Goal: Information Seeking & Learning: Learn about a topic

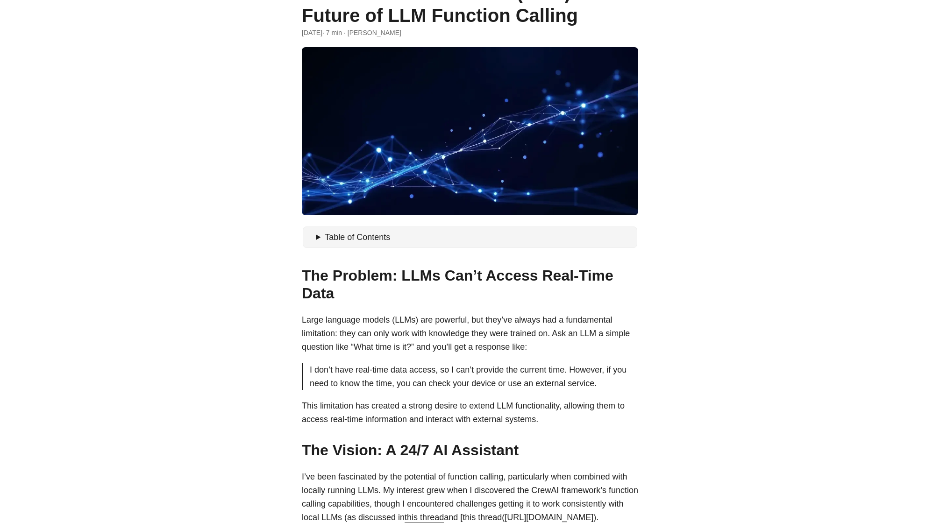
scroll to position [280, 0]
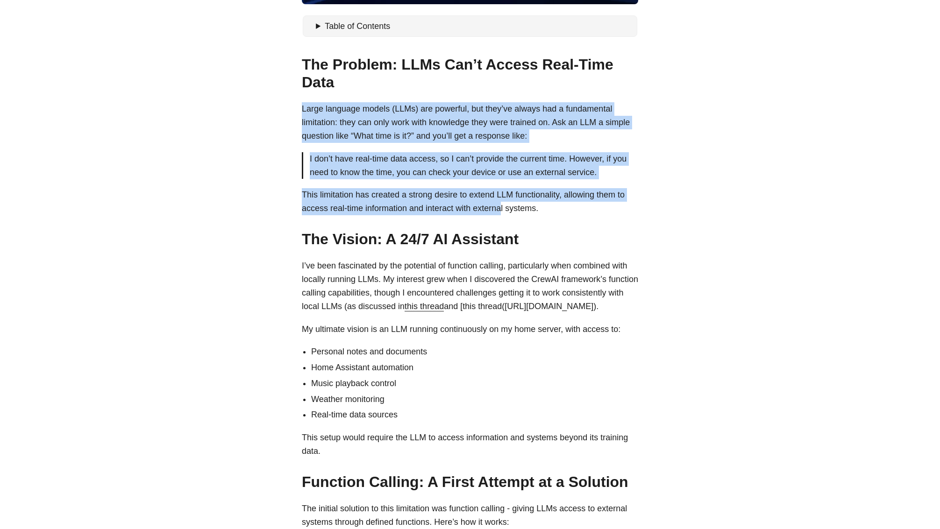
drag, startPoint x: 490, startPoint y: 99, endPoint x: 502, endPoint y: 212, distance: 113.7
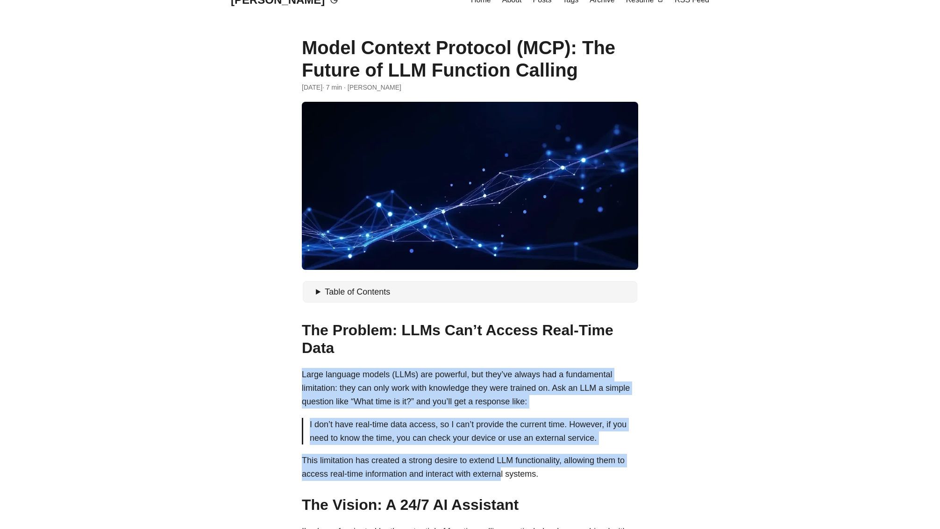
scroll to position [0, 0]
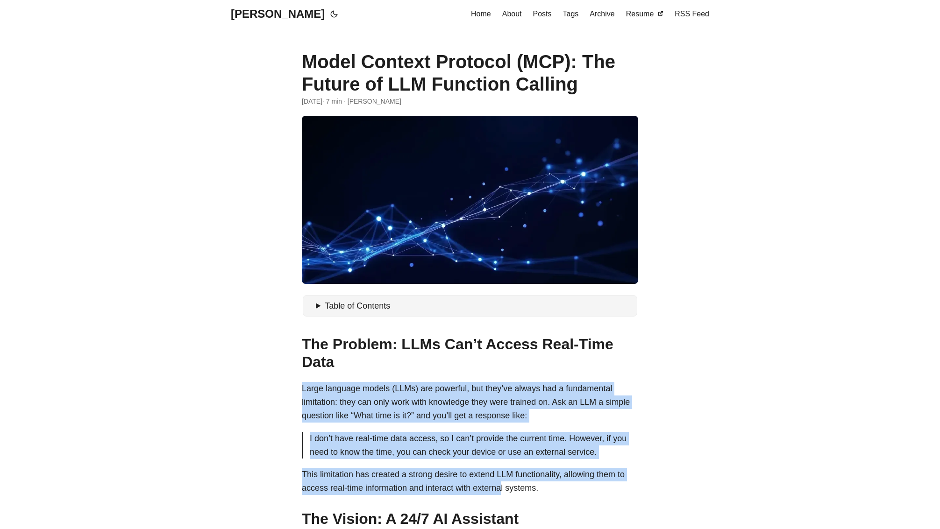
click at [276, 13] on link "[PERSON_NAME]" at bounding box center [278, 14] width 94 height 28
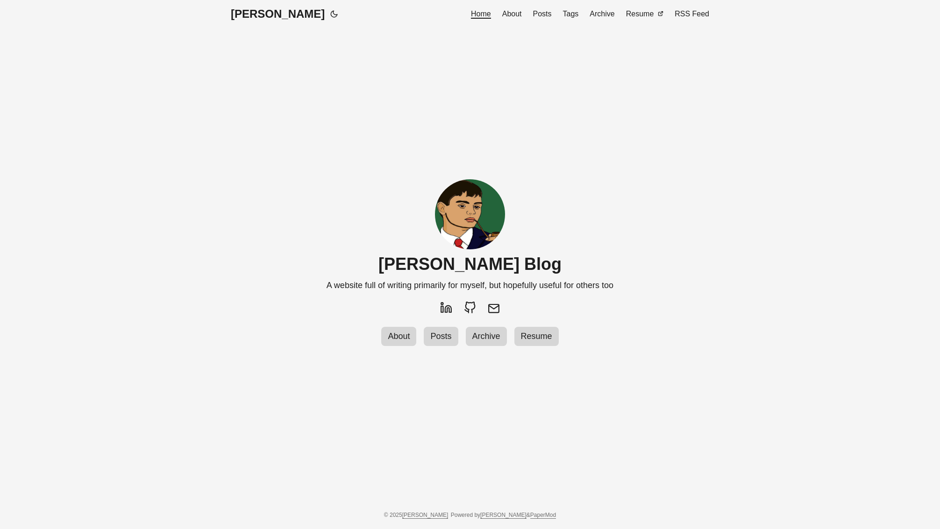
click at [547, 15] on span "Posts" at bounding box center [542, 14] width 19 height 8
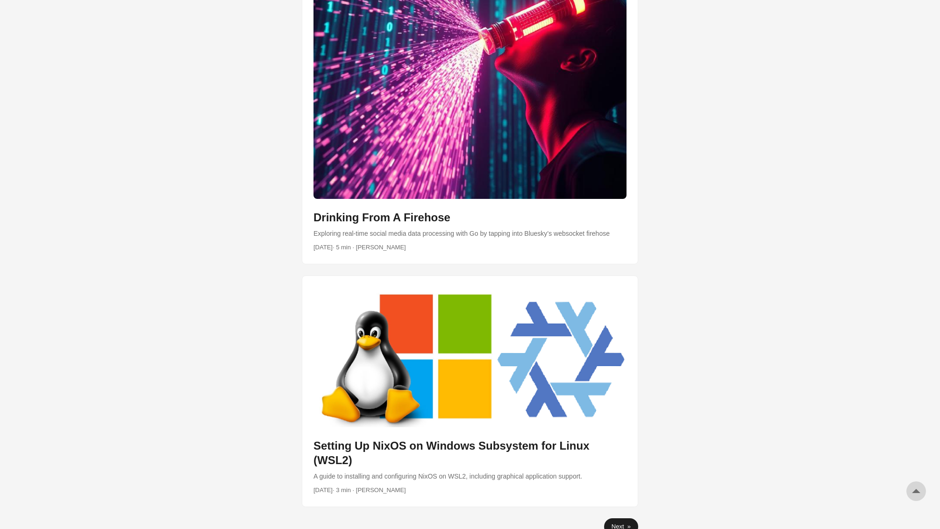
scroll to position [2565, 0]
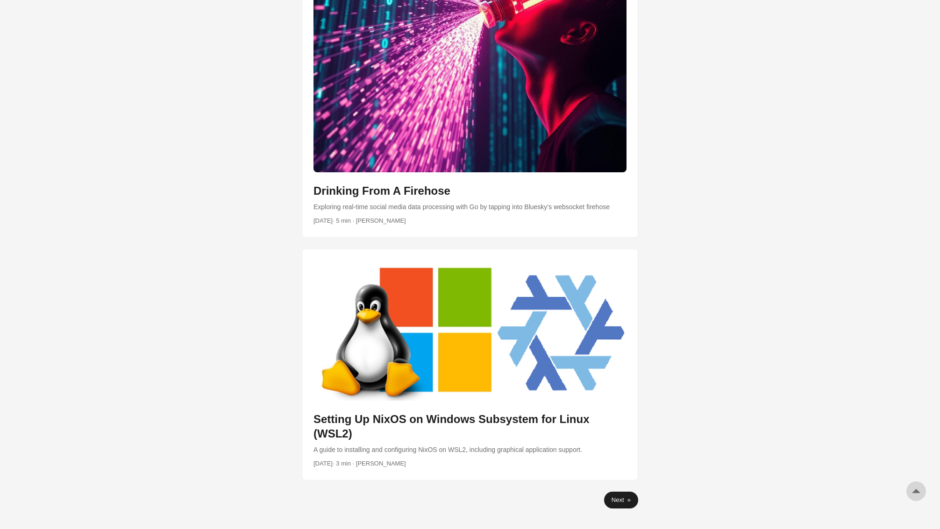
click at [631, 492] on link "Next »" at bounding box center [621, 500] width 34 height 17
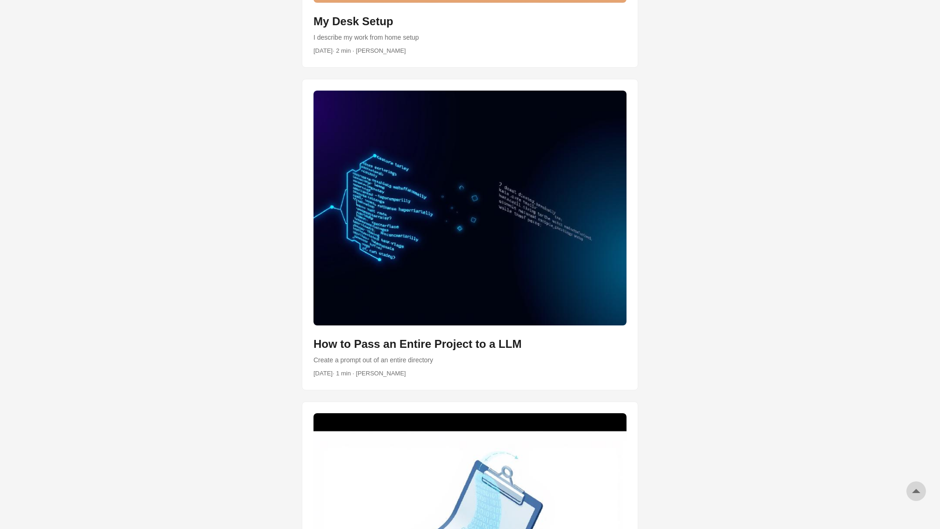
scroll to position [850, 0]
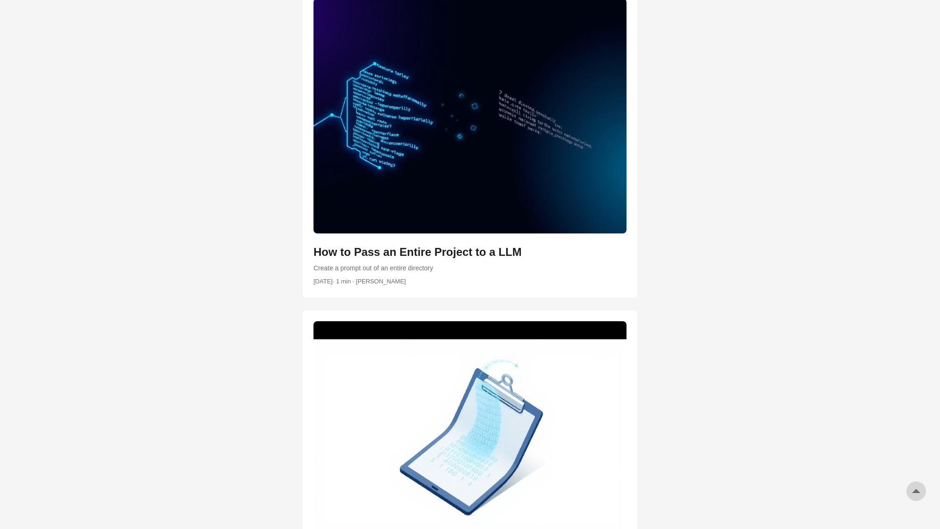
click at [455, 256] on link "post link to How to Pass an Entire Project to a LLM" at bounding box center [469, 142] width 335 height 311
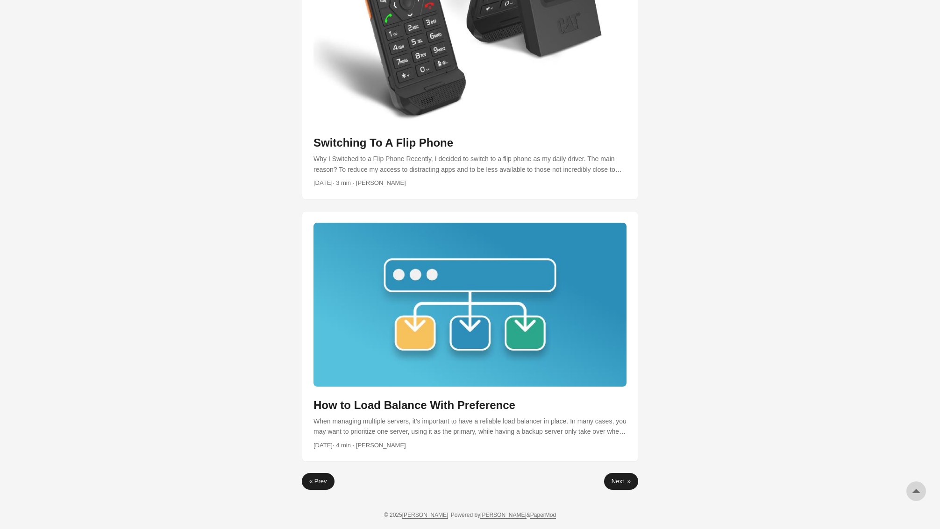
scroll to position [2782, 0]
click at [621, 483] on link "Next »" at bounding box center [621, 481] width 34 height 17
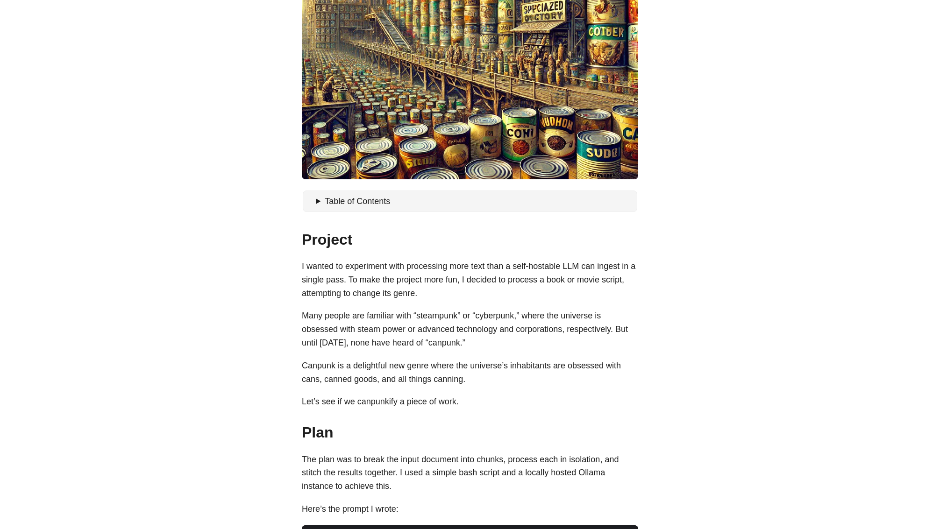
scroll to position [251, 0]
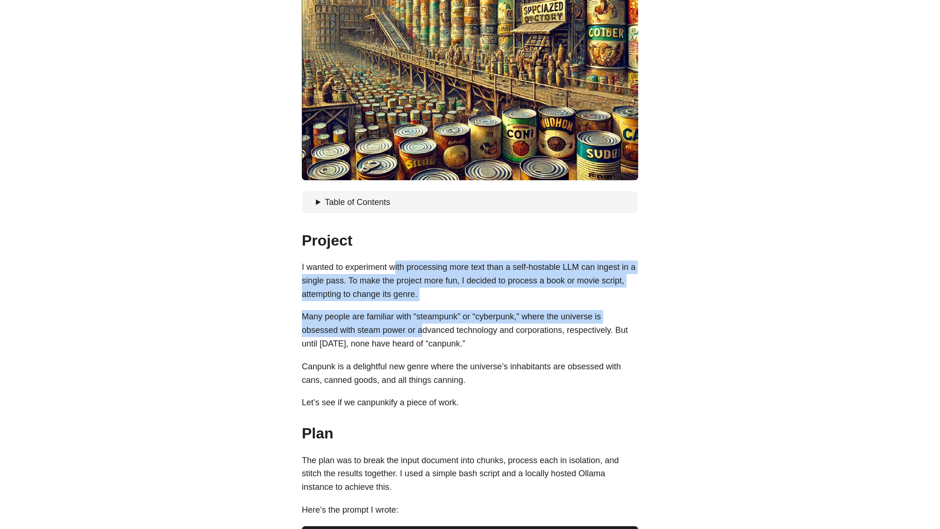
drag, startPoint x: 396, startPoint y: 263, endPoint x: 424, endPoint y: 329, distance: 72.0
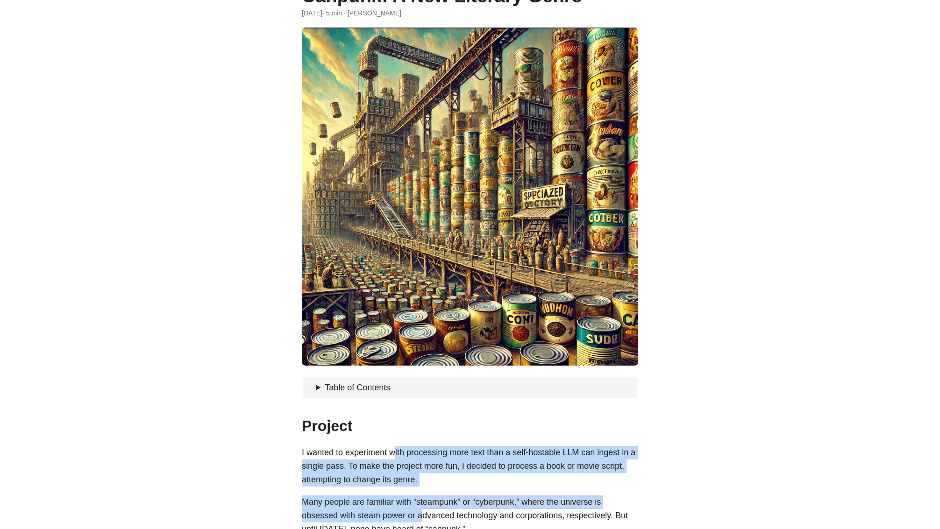
scroll to position [39, 0]
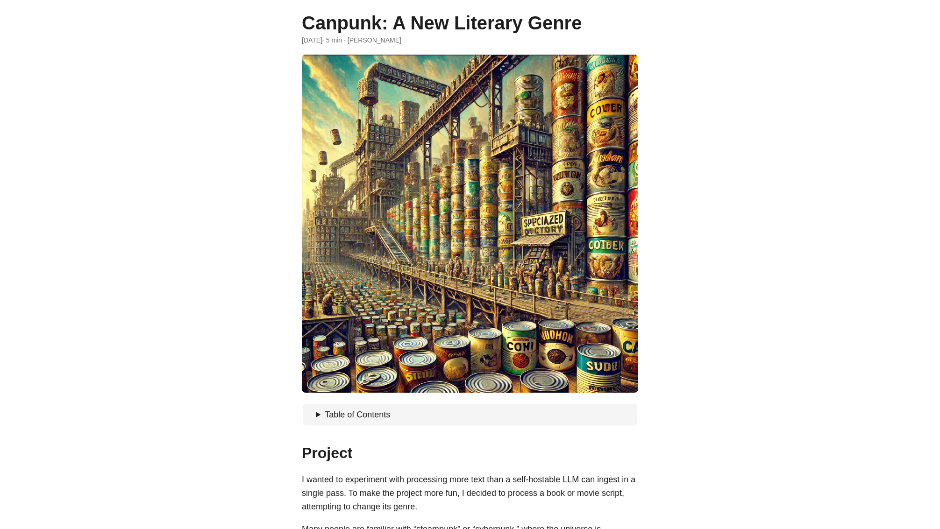
click at [333, 13] on h1 "Canpunk: A New Literary Genre" at bounding box center [470, 23] width 336 height 22
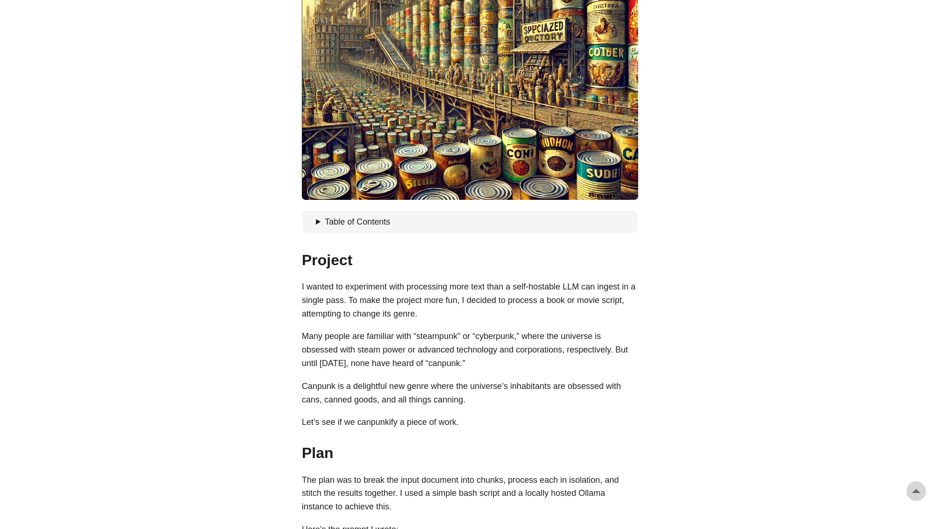
scroll to position [0, 0]
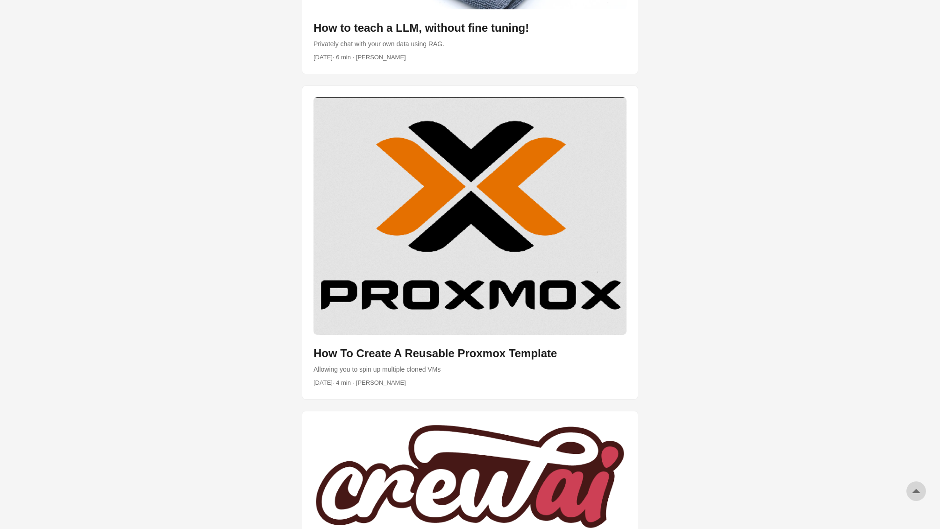
scroll to position [2241, 0]
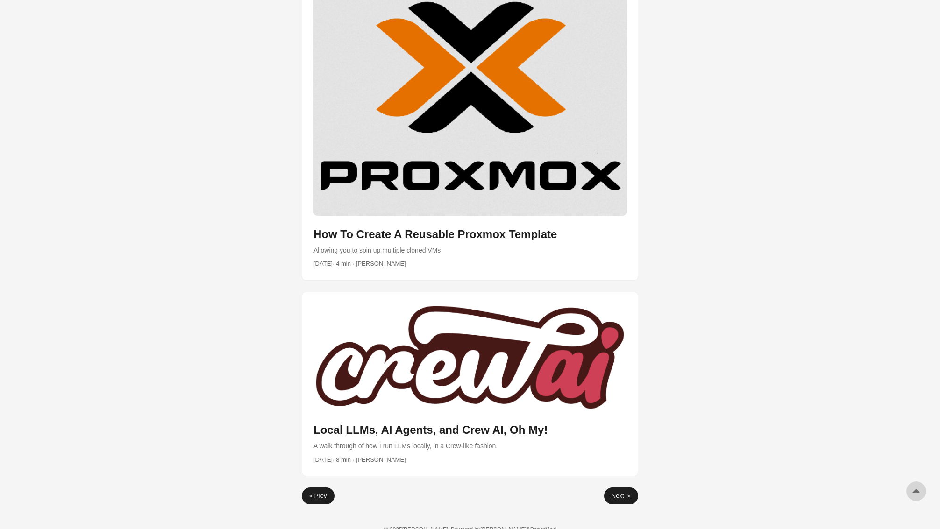
click at [621, 488] on link "Next »" at bounding box center [621, 496] width 34 height 17
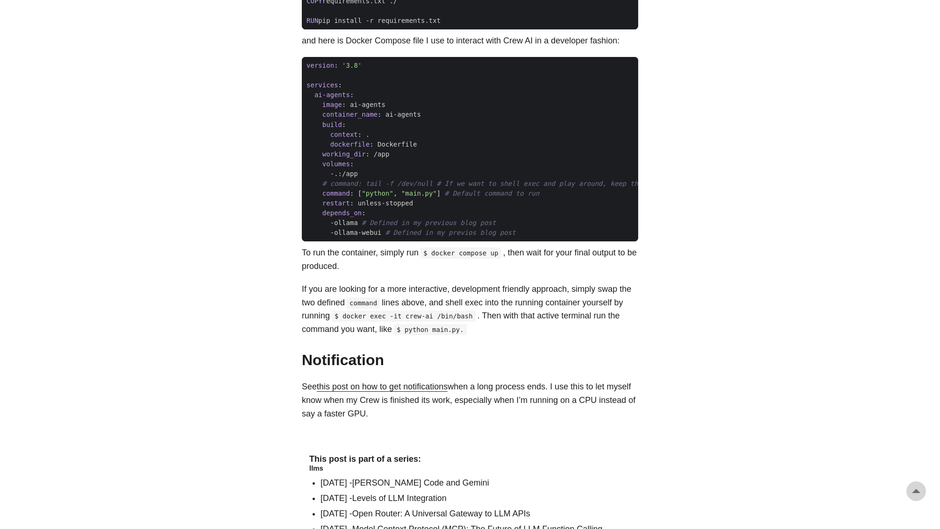
scroll to position [2743, 0]
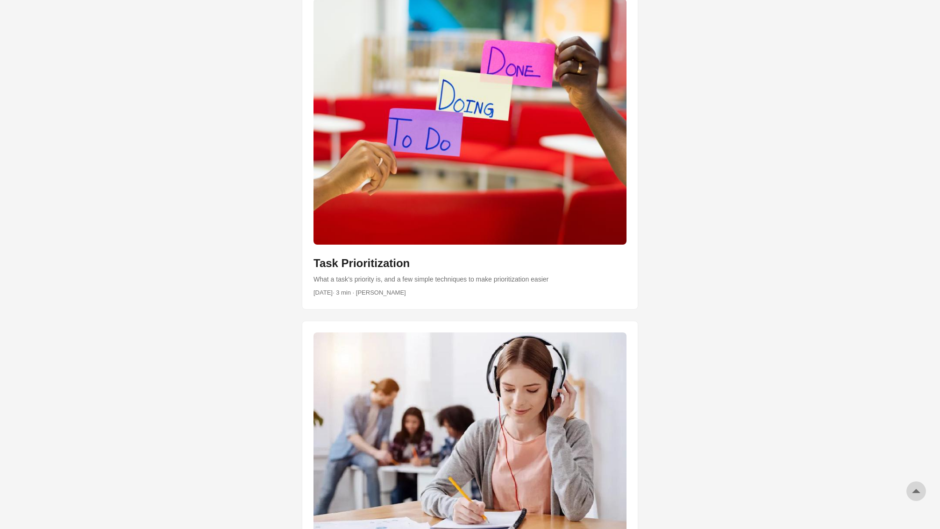
scroll to position [2246, 0]
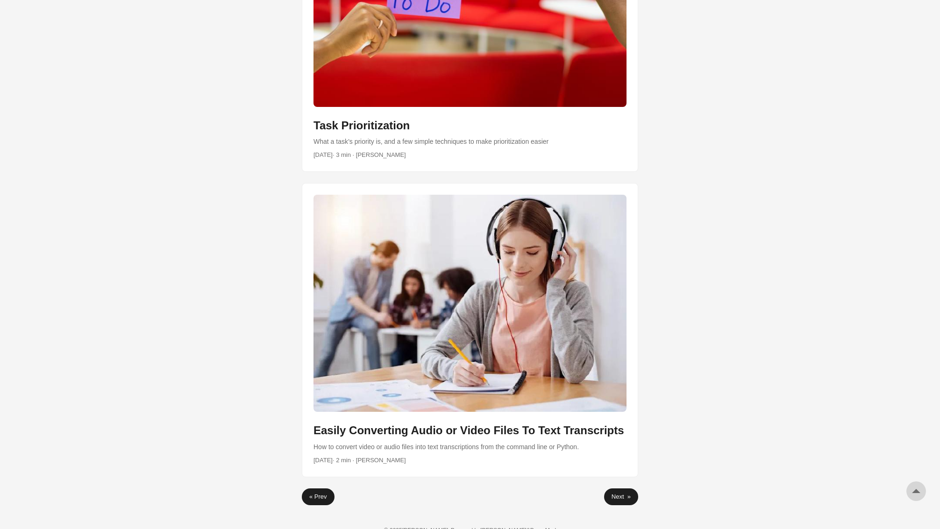
click at [626, 496] on link "Next »" at bounding box center [621, 497] width 34 height 17
